Goal: Task Accomplishment & Management: Use online tool/utility

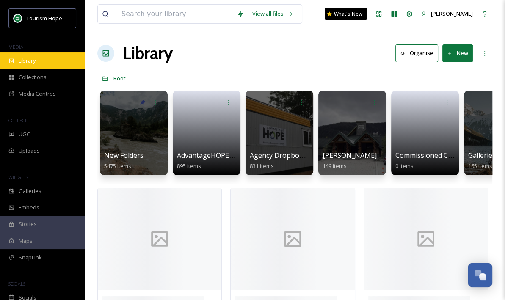
click at [32, 60] on span "Library" at bounding box center [27, 61] width 17 height 8
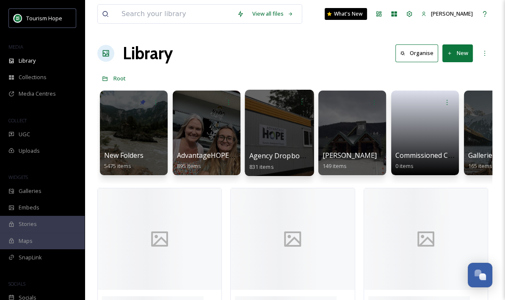
scroll to position [0, 14]
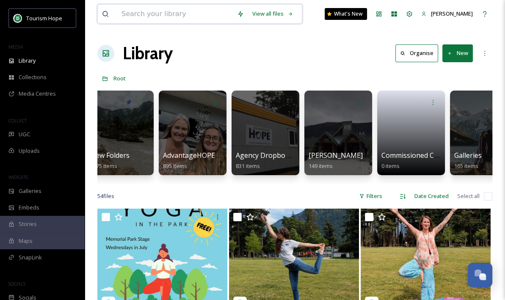
click at [191, 15] on input at bounding box center [174, 14] width 115 height 19
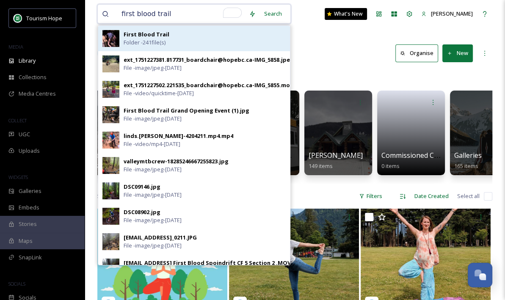
type input "first blood trail"
click at [191, 40] on div "First Blood Trail Folder - 241 file(s)" at bounding box center [204, 38] width 162 height 16
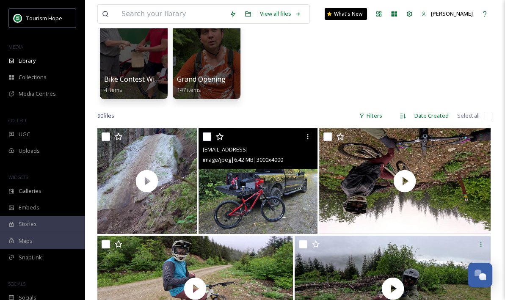
scroll to position [76, 0]
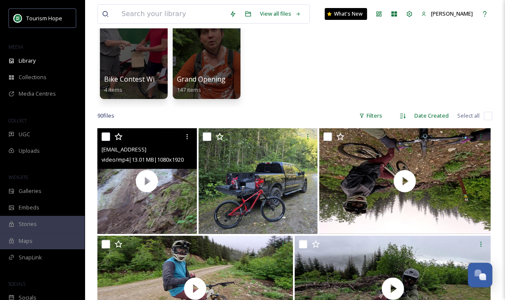
click at [107, 137] on input "checkbox" at bounding box center [106, 136] width 8 height 8
checkbox input "true"
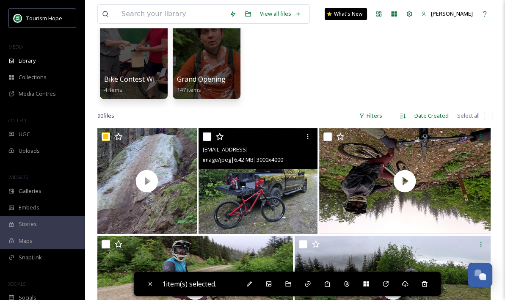
click at [204, 137] on input "checkbox" at bounding box center [207, 136] width 8 height 8
checkbox input "true"
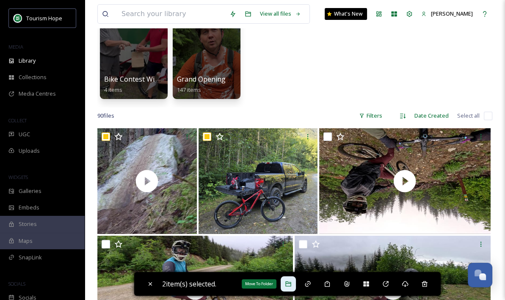
click at [291, 282] on icon at bounding box center [287, 283] width 5 height 5
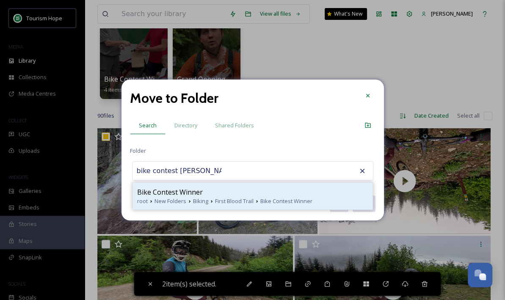
click at [187, 189] on span "Bike Contest Winner" at bounding box center [170, 192] width 66 height 10
type input "Bike Contest Winner"
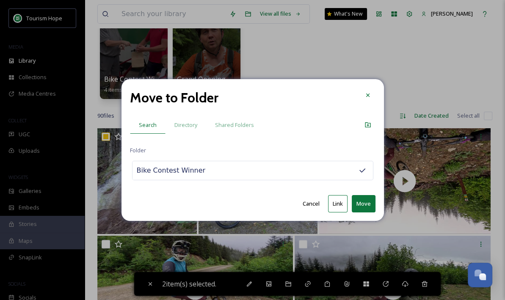
click at [362, 201] on button "Move" at bounding box center [363, 203] width 24 height 17
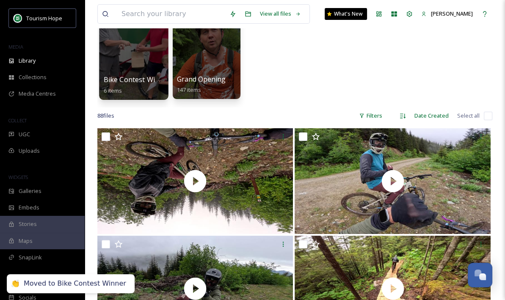
click at [123, 68] on div at bounding box center [133, 57] width 69 height 86
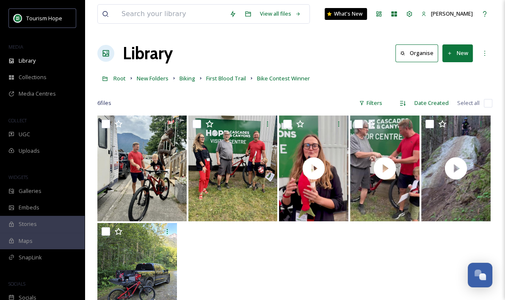
click at [274, 236] on div at bounding box center [294, 276] width 395 height 107
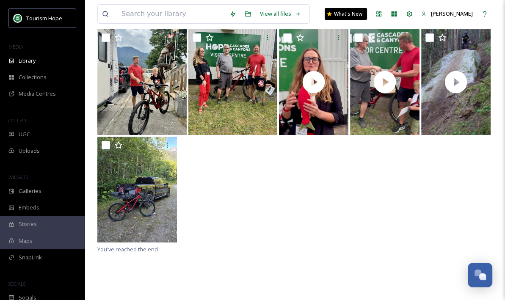
scroll to position [88, 0]
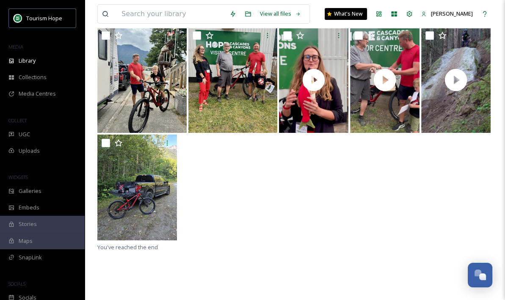
click at [245, 231] on div at bounding box center [294, 187] width 395 height 107
